Goal: Information Seeking & Learning: Learn about a topic

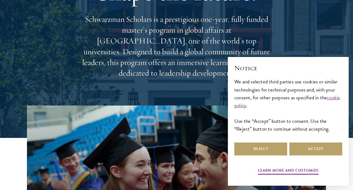
scroll to position [65, 0]
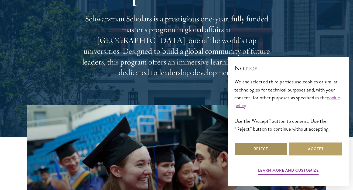
click at [272, 147] on button "Reject" at bounding box center [260, 148] width 53 height 13
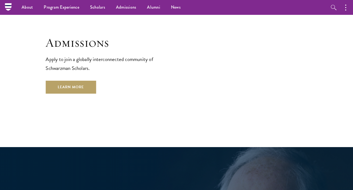
scroll to position [888, 0]
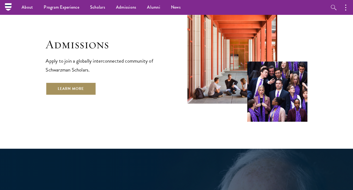
click at [55, 82] on link "Learn More" at bounding box center [71, 88] width 50 height 13
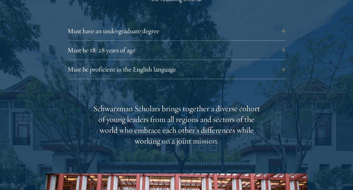
scroll to position [766, 0]
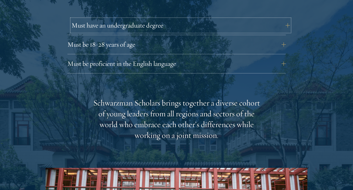
click at [156, 19] on button "Must have an undergraduate degree" at bounding box center [180, 25] width 219 height 13
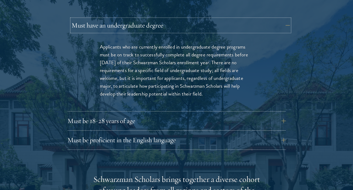
click at [156, 19] on button "Must have an undergraduate degree" at bounding box center [180, 25] width 219 height 13
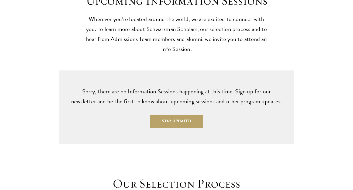
scroll to position [1319, 0]
